Goal: Transaction & Acquisition: Purchase product/service

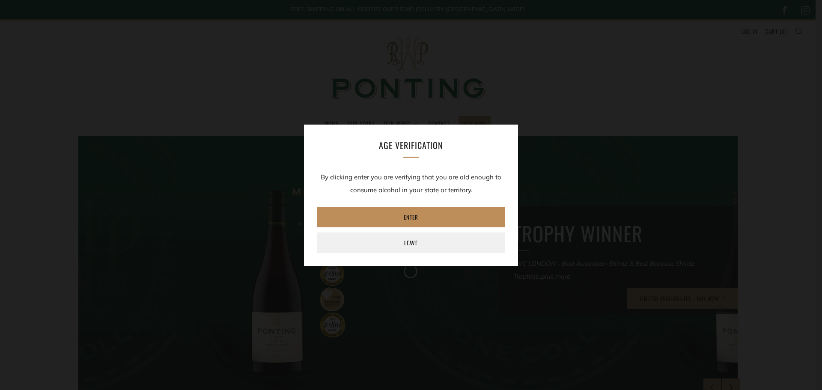
click at [415, 212] on link "Enter" at bounding box center [411, 217] width 188 height 21
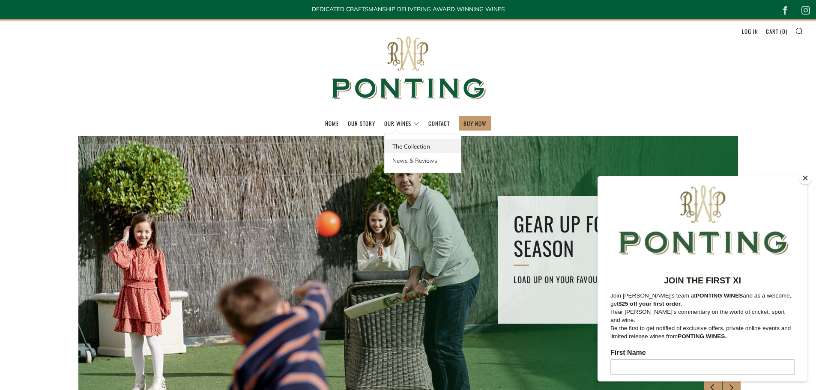
click at [400, 143] on link "The Collection" at bounding box center [423, 146] width 76 height 14
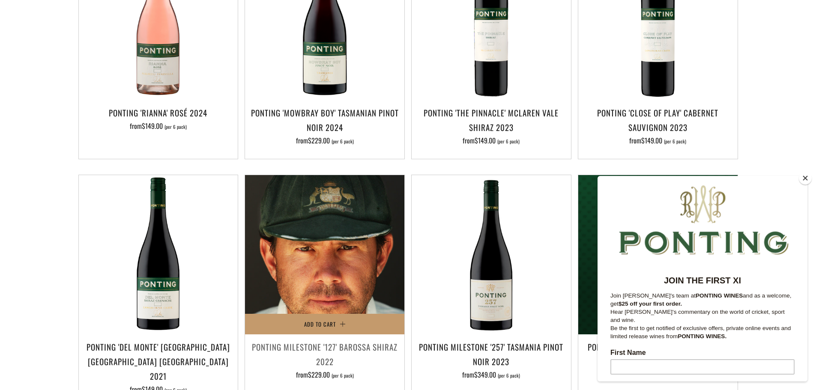
scroll to position [428, 0]
